Goal: Obtain resource: Obtain resource

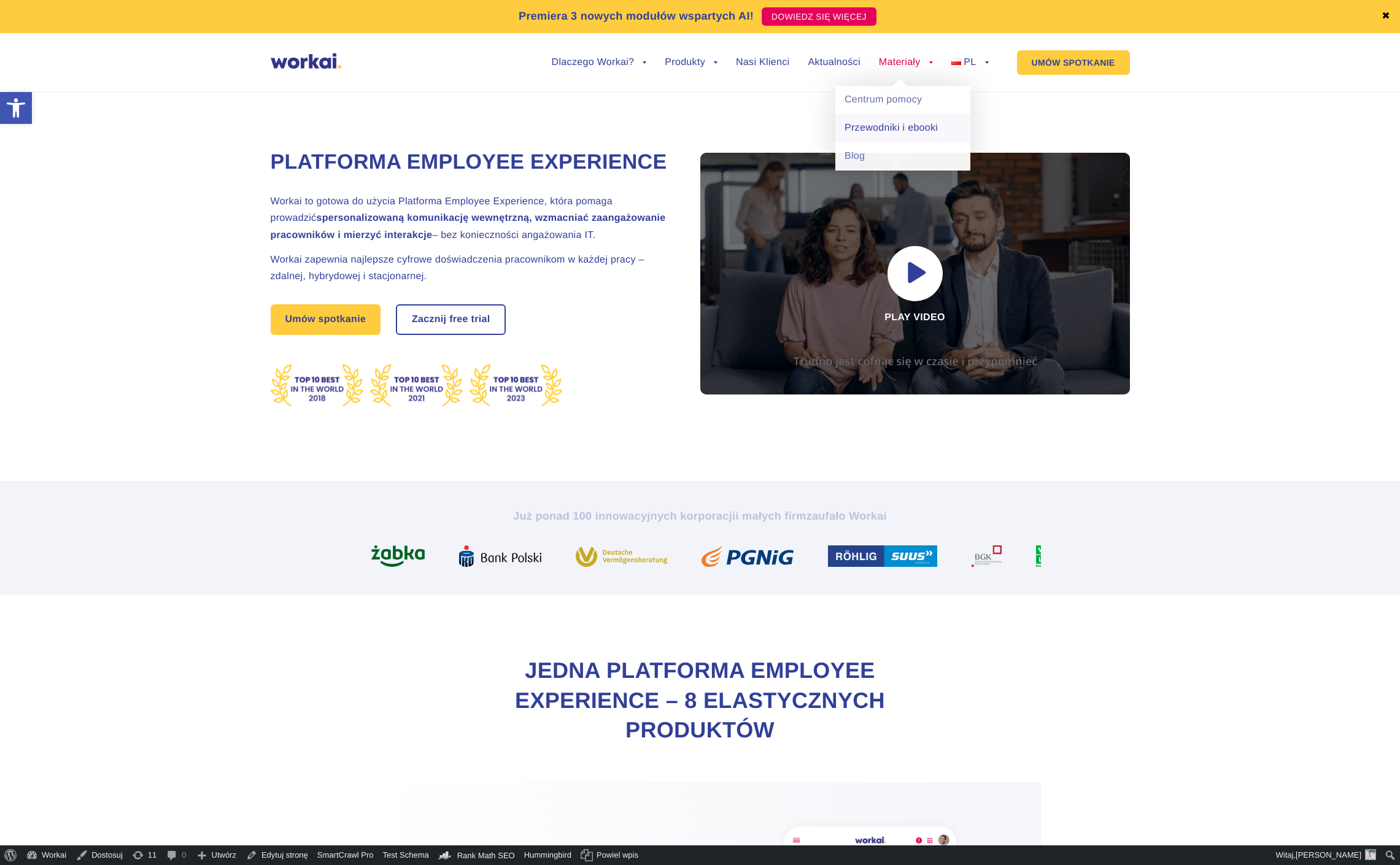
click at [880, 121] on link "Przewodniki i ebooki" at bounding box center [903, 128] width 135 height 29
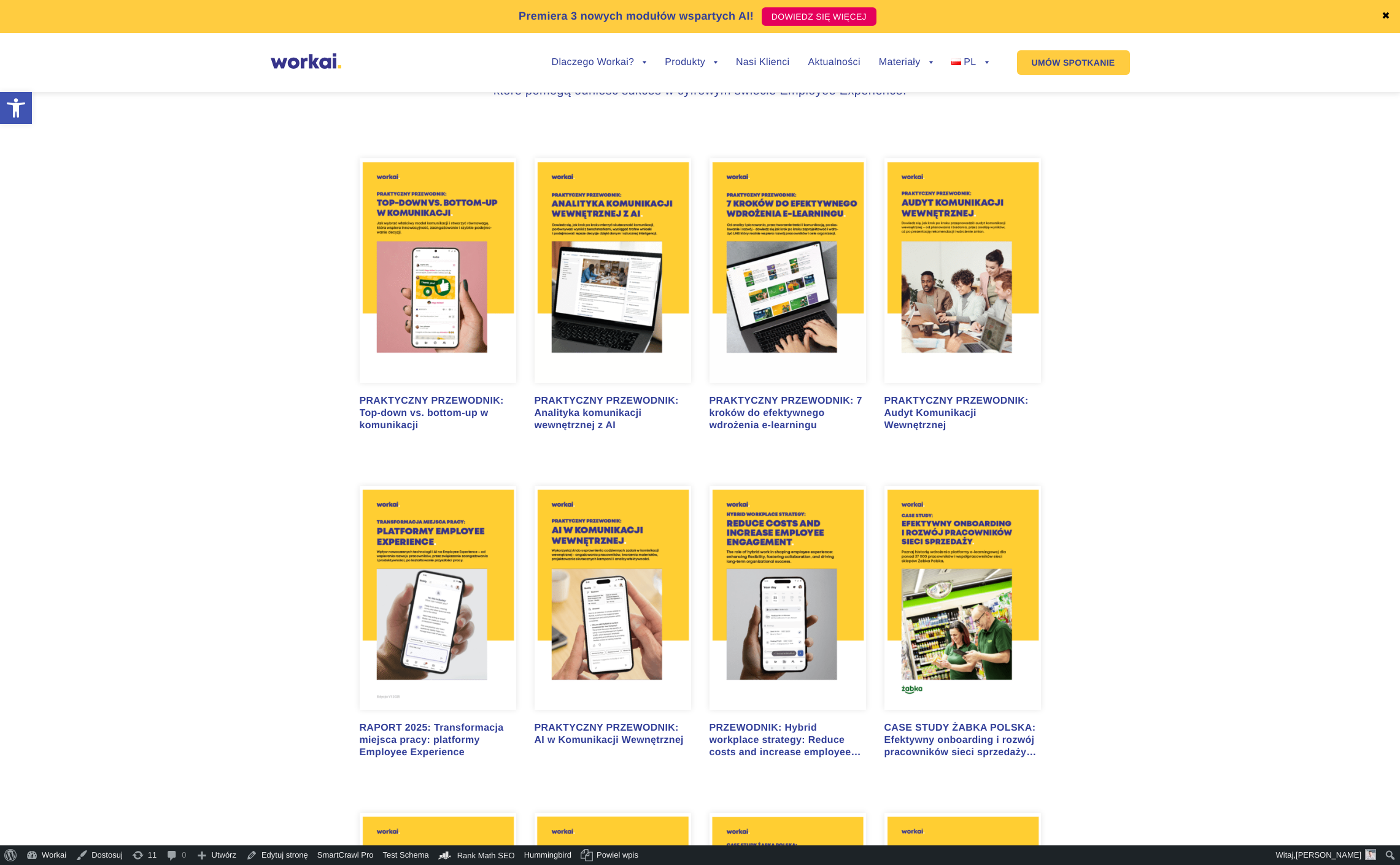
scroll to position [676, 0]
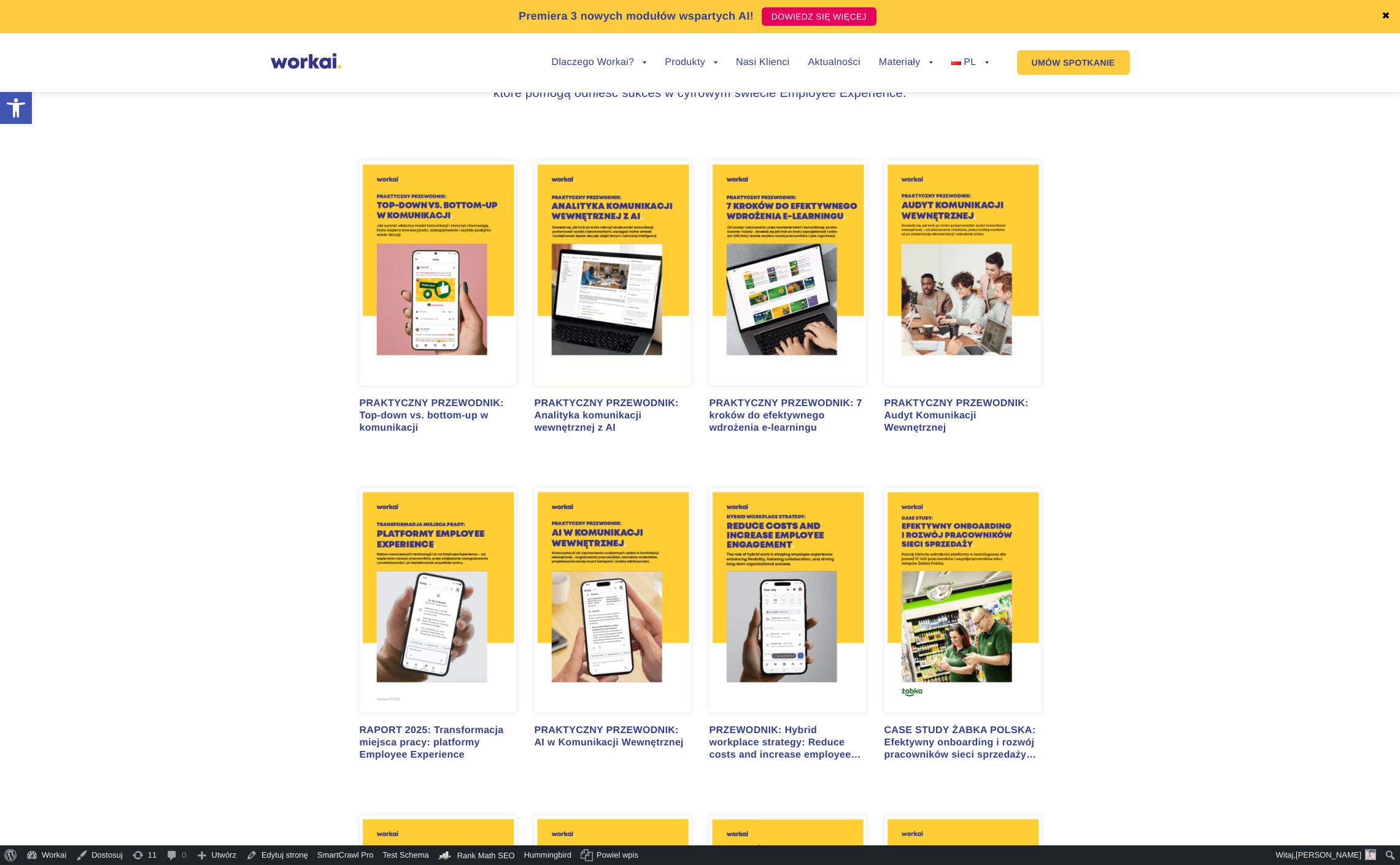
click at [586, 562] on img at bounding box center [613, 601] width 157 height 224
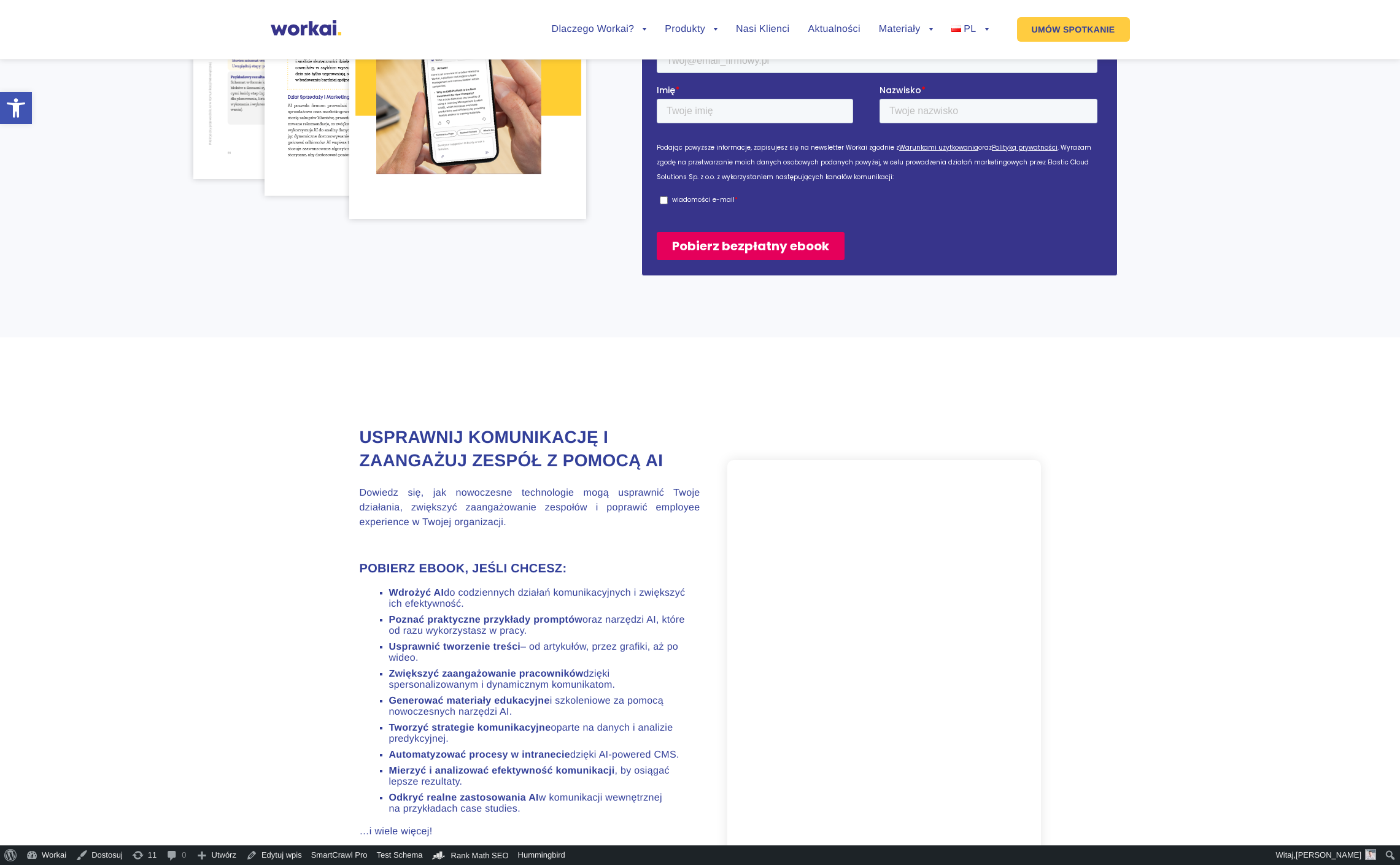
scroll to position [274, 0]
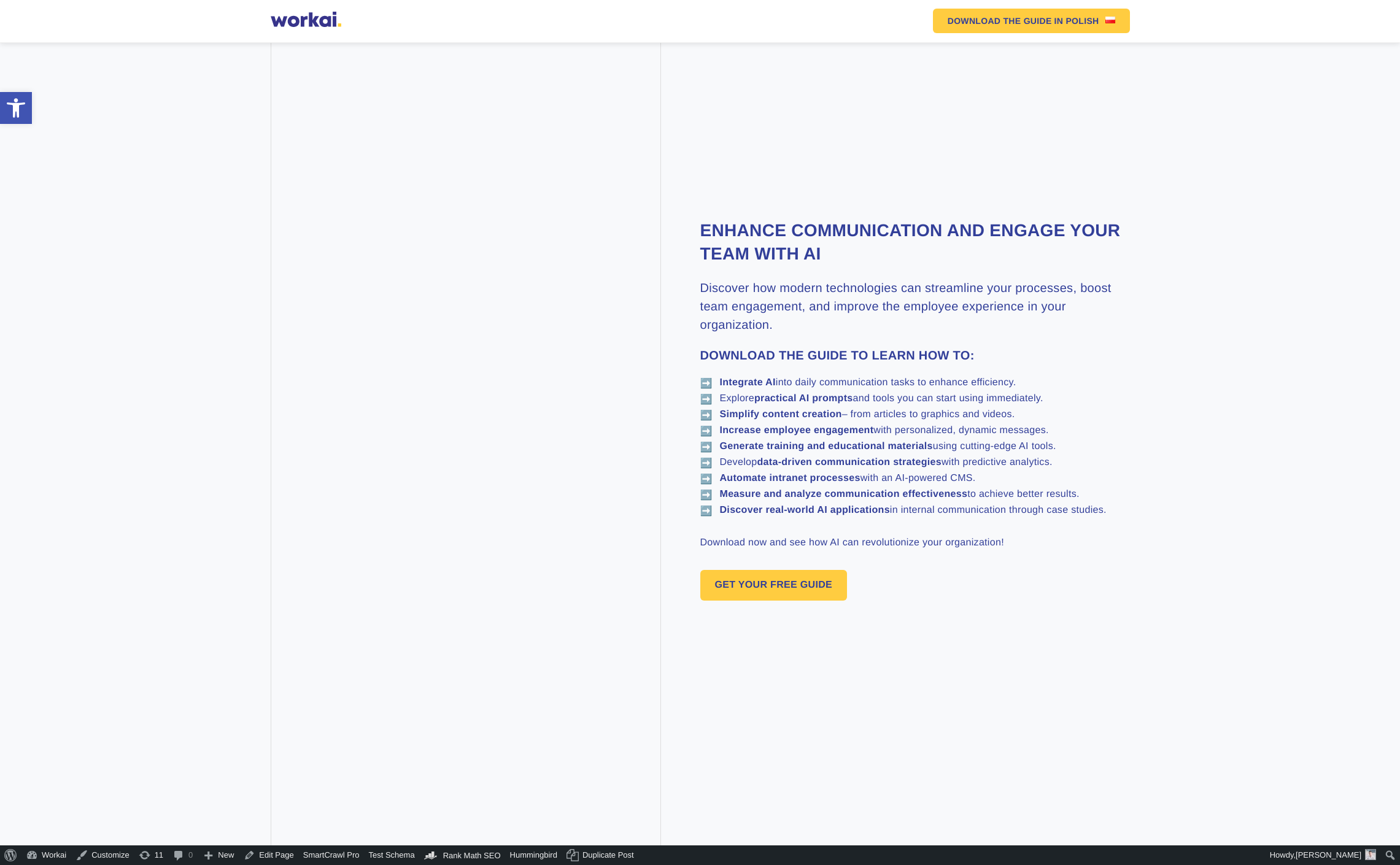
scroll to position [605, 0]
